Goal: Task Accomplishment & Management: Complete application form

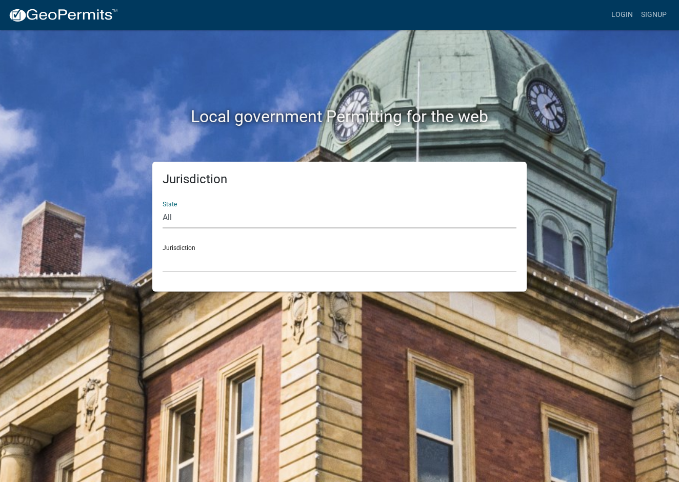
select select "[US_STATE]"
click at [615, 16] on link "Login" at bounding box center [623, 14] width 30 height 19
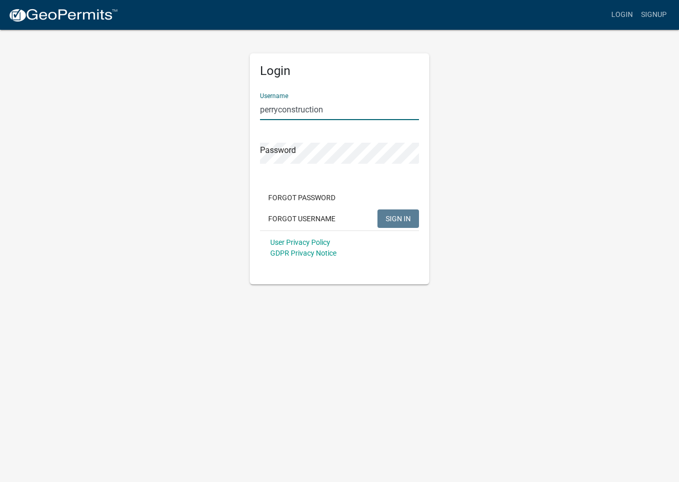
type input "perryconstruction"
click at [398, 218] on button "SIGN IN" at bounding box center [399, 218] width 42 height 18
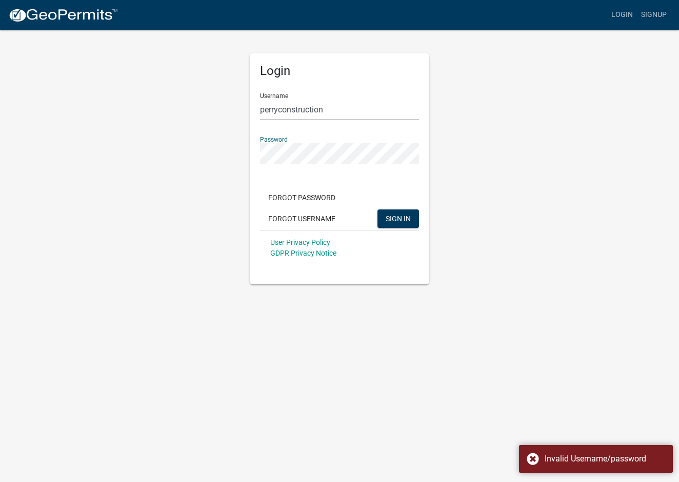
click at [398, 218] on button "SIGN IN" at bounding box center [399, 218] width 42 height 18
click at [284, 200] on button "Forgot Password" at bounding box center [302, 197] width 84 height 18
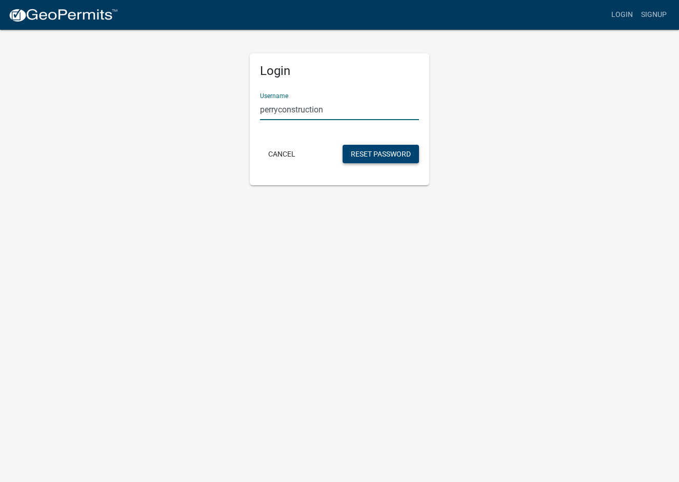
type input "perryconstruction"
click at [370, 162] on button "Reset Password" at bounding box center [381, 154] width 76 height 18
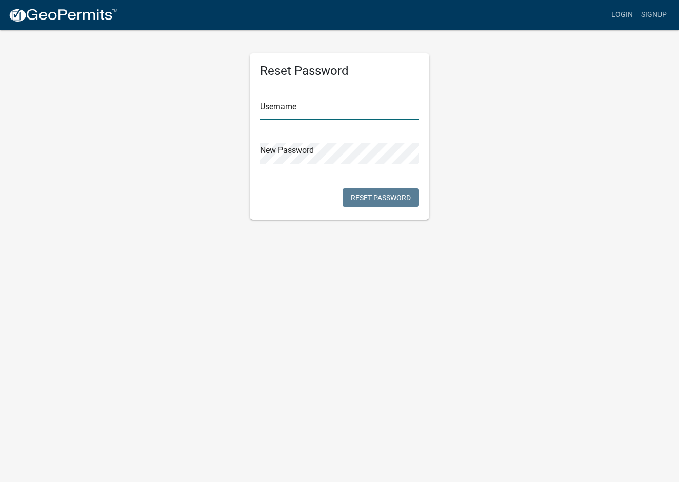
click at [311, 111] on input "text" at bounding box center [339, 109] width 159 height 21
type input "perryconstruction"
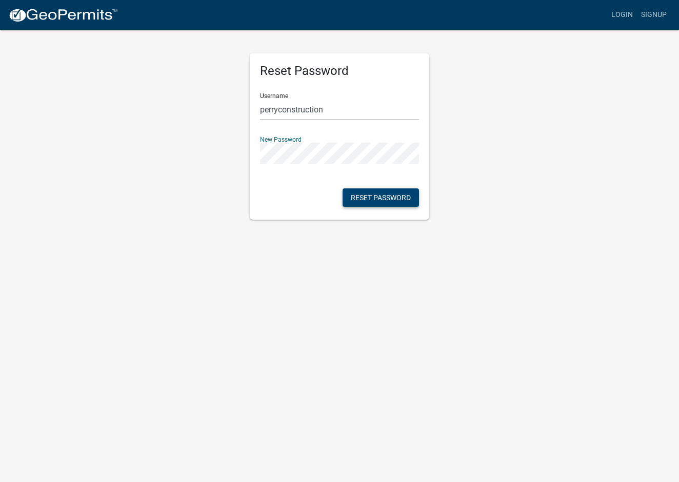
click at [358, 205] on button "Reset Password" at bounding box center [381, 197] width 76 height 18
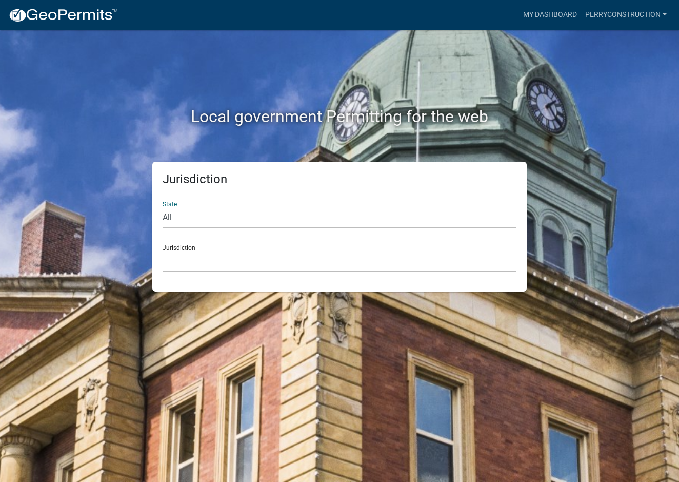
select select "[US_STATE]"
click at [263, 248] on div "Jurisdiction City of [GEOGRAPHIC_DATA], [US_STATE] City of [GEOGRAPHIC_DATA], […" at bounding box center [340, 254] width 354 height 35
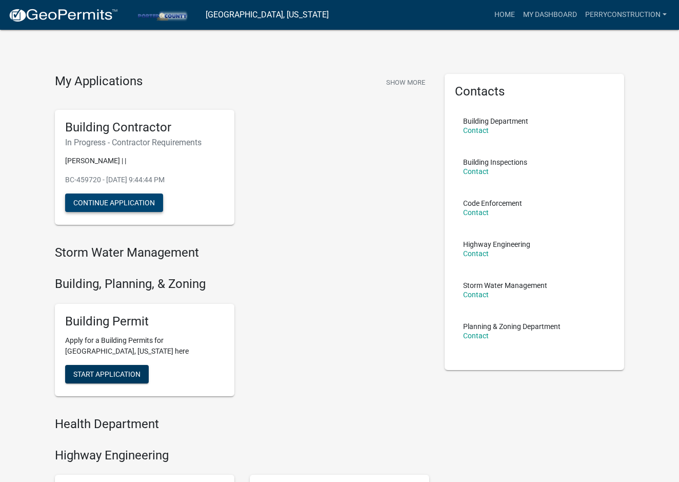
click at [142, 207] on button "Continue Application" at bounding box center [114, 202] width 98 height 18
